Goal: Find specific page/section: Find specific page/section

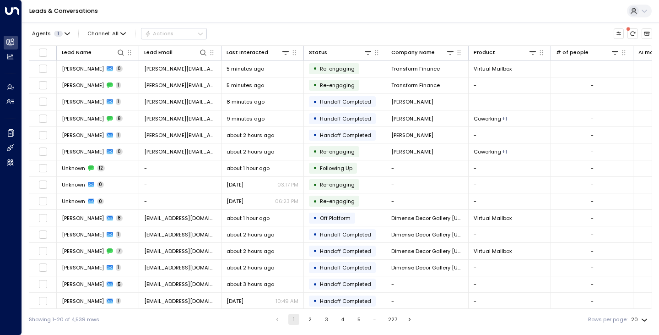
click at [252, 24] on div "Agents 1 Channel: All Actions Lead Name Lead Email Last Interacted Status Compa…" at bounding box center [340, 176] width 623 height 308
click at [199, 53] on button at bounding box center [203, 52] width 9 height 9
click at [205, 53] on icon at bounding box center [203, 52] width 7 height 7
click at [190, 80] on input "text" at bounding box center [203, 80] width 101 height 15
type input "**********"
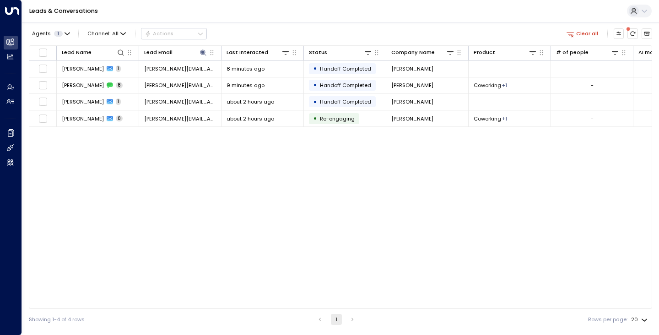
click at [110, 186] on div "Lead Name Lead Email Last Interacted Status Company Name Product # of people AI…" at bounding box center [340, 176] width 623 height 263
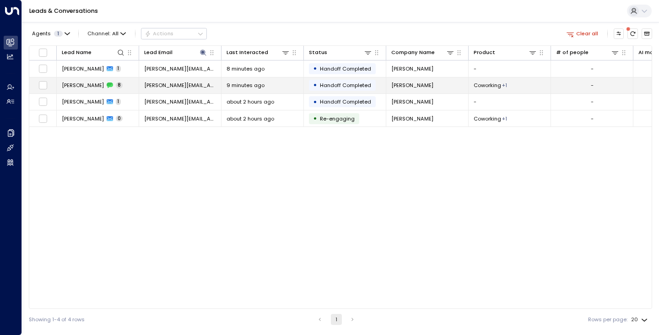
click at [71, 80] on td "[PERSON_NAME] 8" at bounding box center [98, 85] width 82 height 16
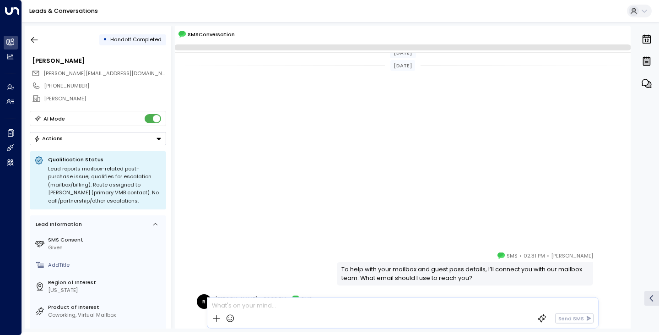
scroll to position [256, 0]
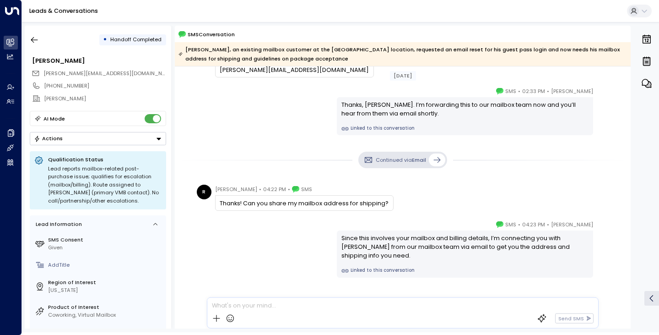
click at [214, 255] on div "[PERSON_NAME] • 04:23 PM • SMS Since this involves your mailbox and billing det…" at bounding box center [402, 249] width 417 height 58
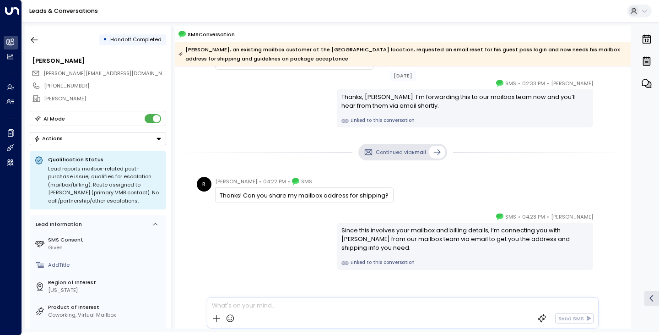
scroll to position [270, 0]
